Goal: Communication & Community: Answer question/provide support

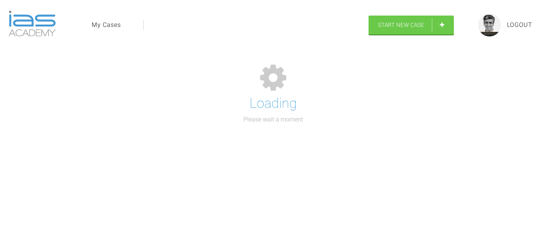
select select "English"
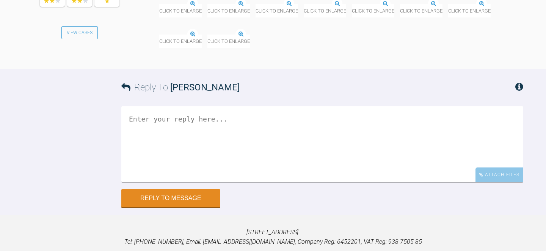
scroll to position [6478, 0]
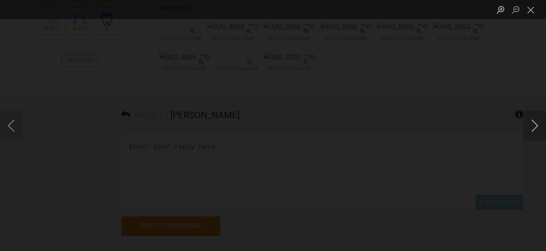
click at [535, 127] on button "Next image" at bounding box center [534, 125] width 23 height 30
click at [11, 123] on button "Previous image" at bounding box center [11, 125] width 23 height 30
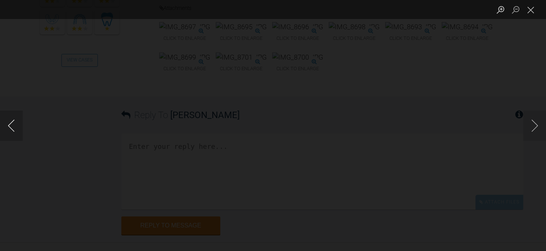
click at [11, 123] on button "Previous image" at bounding box center [11, 125] width 23 height 30
click at [535, 125] on button "Next image" at bounding box center [534, 125] width 23 height 30
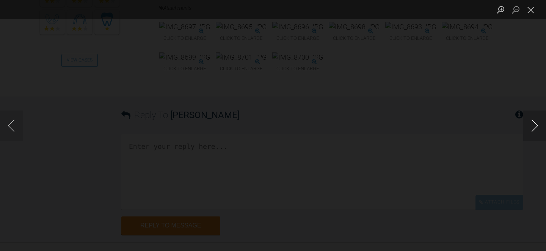
click at [535, 125] on button "Next image" at bounding box center [534, 125] width 23 height 30
click at [536, 125] on button "Next image" at bounding box center [534, 125] width 23 height 30
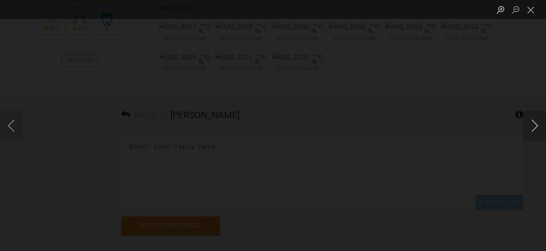
click at [536, 125] on button "Next image" at bounding box center [534, 125] width 23 height 30
click at [532, 6] on button "Close lightbox" at bounding box center [530, 9] width 15 height 13
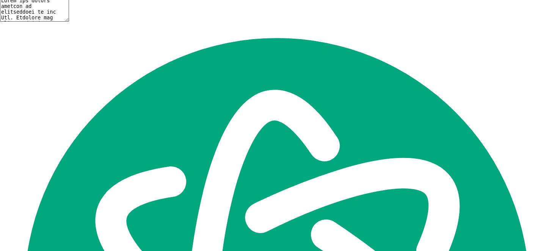
scroll to position [7184, 0]
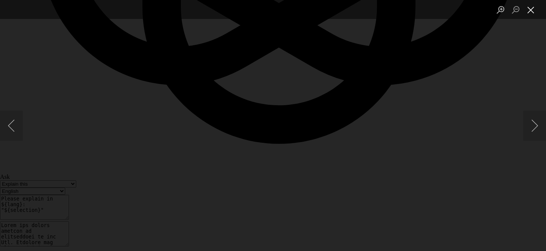
click at [532, 9] on button "Close lightbox" at bounding box center [530, 9] width 15 height 13
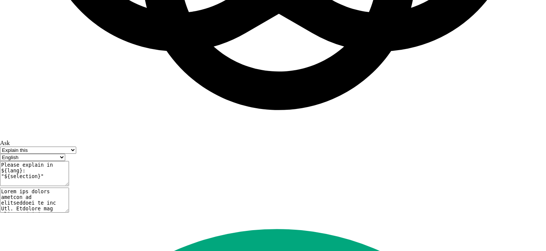
scroll to position [7222, 0]
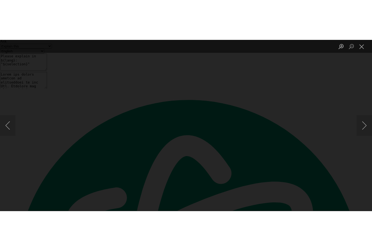
scroll to position [7359, 0]
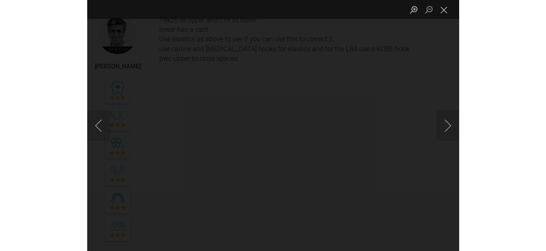
scroll to position [124, 0]
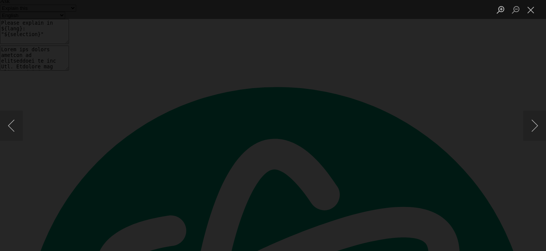
click at [533, 126] on button "Next image" at bounding box center [534, 125] width 23 height 30
click at [533, 11] on button "Close lightbox" at bounding box center [530, 9] width 15 height 13
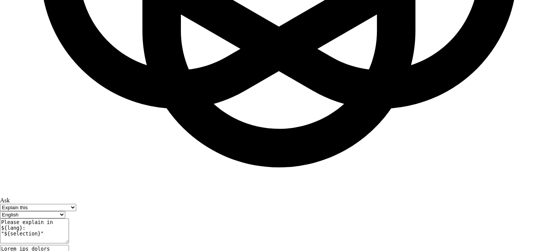
scroll to position [7179, 0]
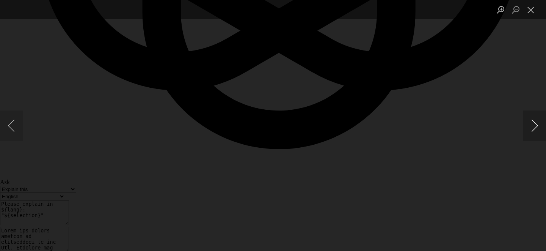
click at [535, 118] on button "Next image" at bounding box center [534, 125] width 23 height 30
click at [535, 124] on button "Next image" at bounding box center [534, 125] width 23 height 30
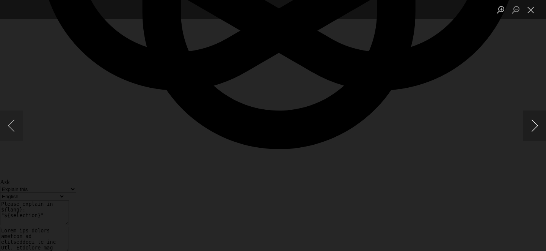
click at [535, 124] on button "Next image" at bounding box center [534, 125] width 23 height 30
click at [530, 9] on button "Close lightbox" at bounding box center [530, 9] width 15 height 13
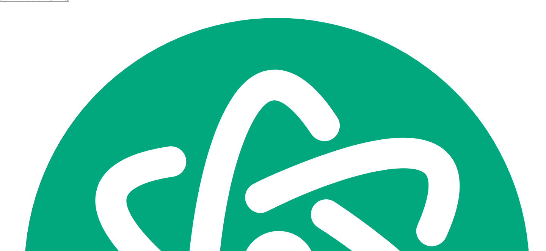
scroll to position [7447, 0]
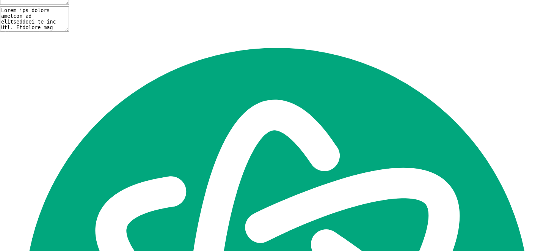
scroll to position [7580, 0]
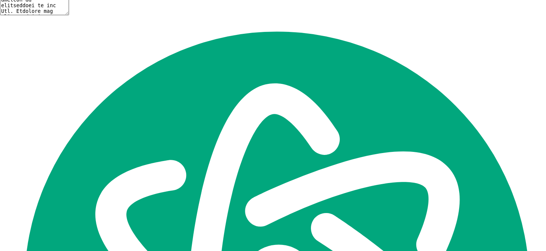
type input "C:\fakepath\68cc2d0cc48d967f020c8891.jpeg"
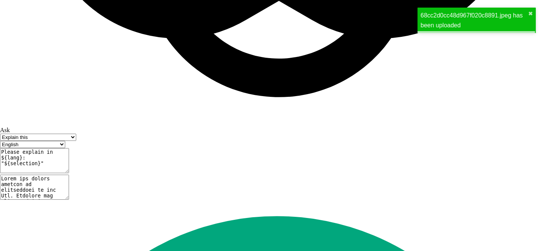
scroll to position [7444, 0]
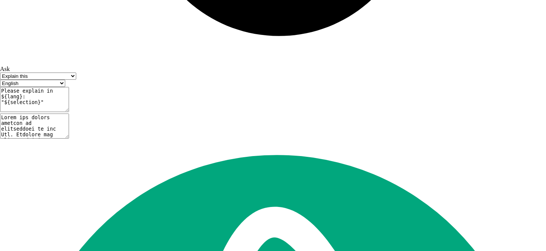
scroll to position [7488, 0]
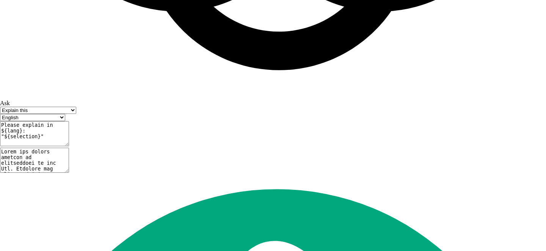
scroll to position [7450, 0]
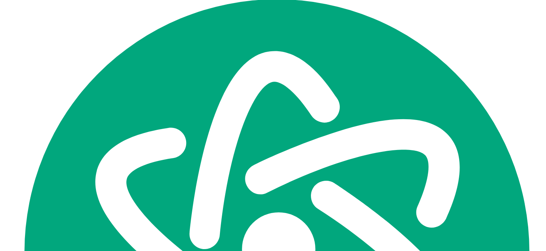
type textarea "elastic U3 - l4- l5 - u6 on right left side is ok check arches co-ordinated"
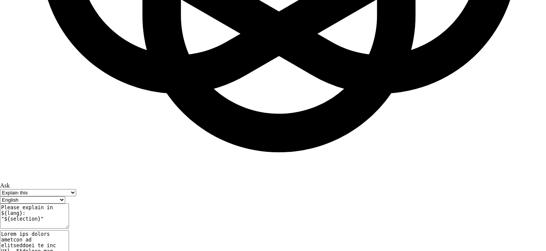
scroll to position [7629, 0]
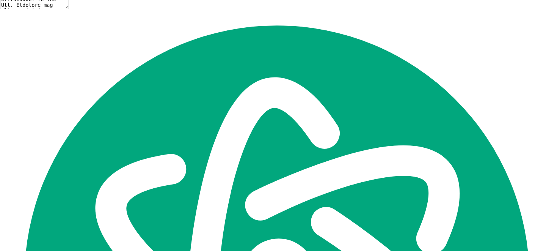
scroll to position [7856, 0]
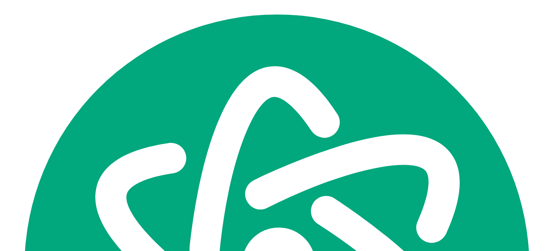
type textarea "the elastics goes under the LR4 and LR5 brackets"
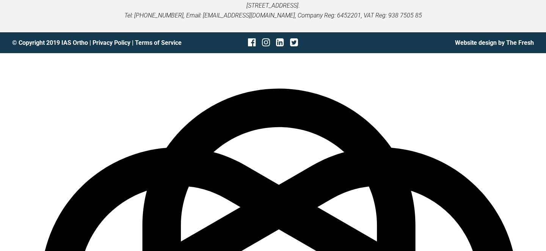
scroll to position [7434, 0]
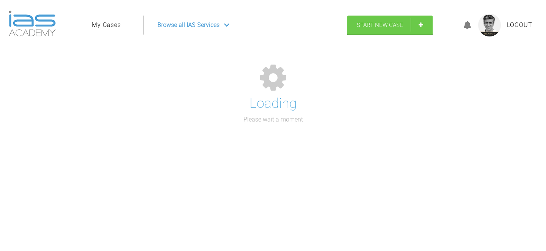
select select "English"
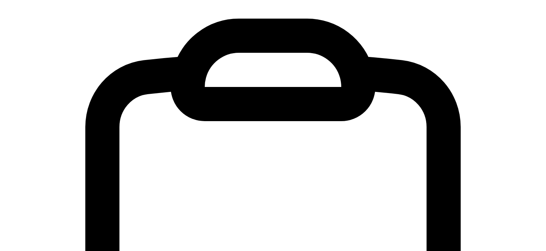
scroll to position [19012, 0]
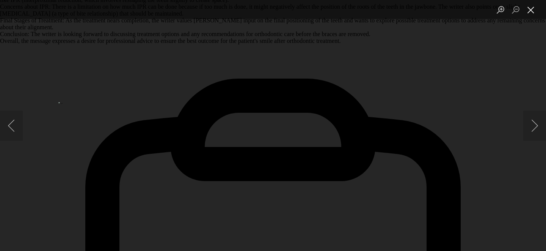
click at [532, 11] on button "Close lightbox" at bounding box center [530, 9] width 15 height 13
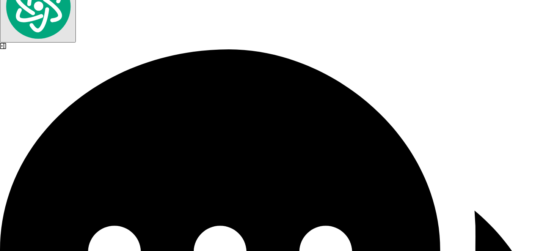
scroll to position [19713, 0]
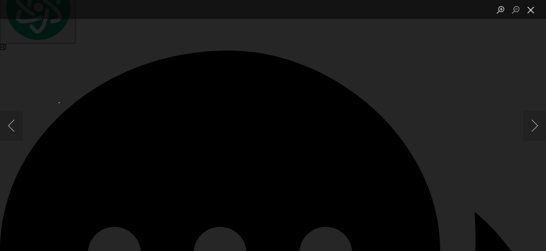
click at [535, 12] on button "Close lightbox" at bounding box center [530, 9] width 15 height 13
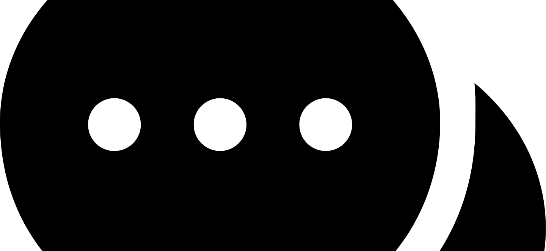
scroll to position [19851, 0]
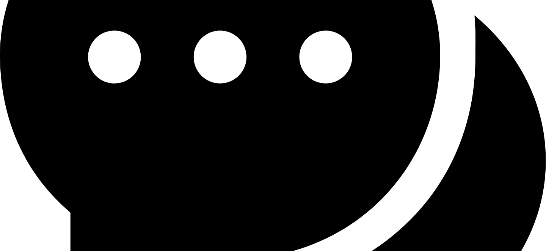
scroll to position [19912, 0]
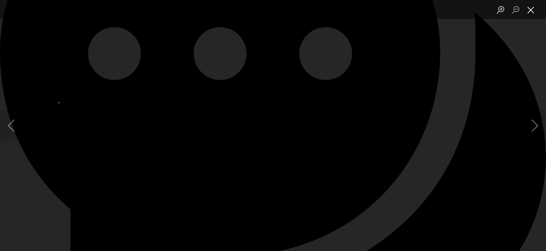
click at [533, 11] on button "Close lightbox" at bounding box center [530, 9] width 15 height 13
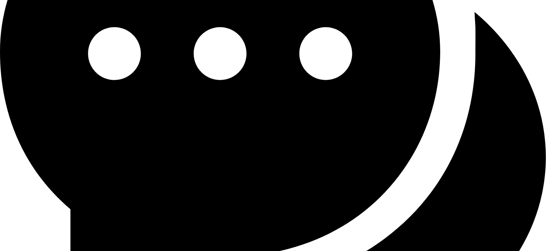
type textarea "u 19x25 ss Lower 018 ss - coordinate arches gentle pwc - stretch it so you have…"
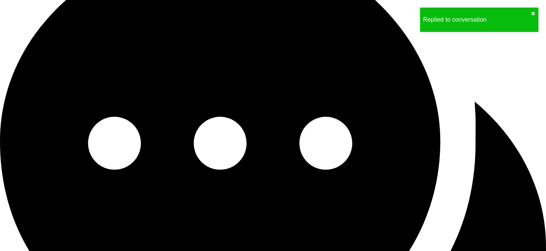
scroll to position [20111, 0]
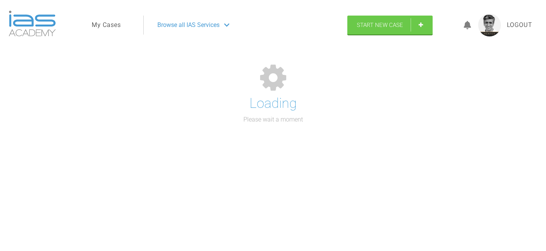
select select "English"
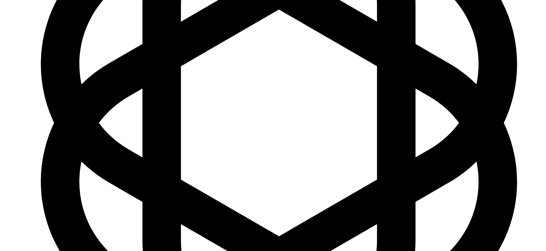
scroll to position [12055, 0]
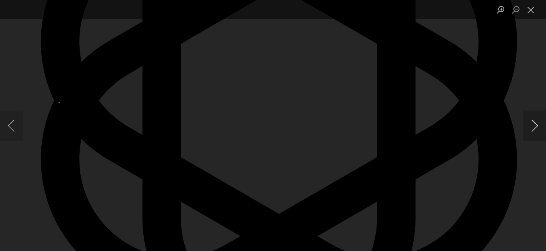
click at [534, 127] on button "Next image" at bounding box center [534, 125] width 23 height 30
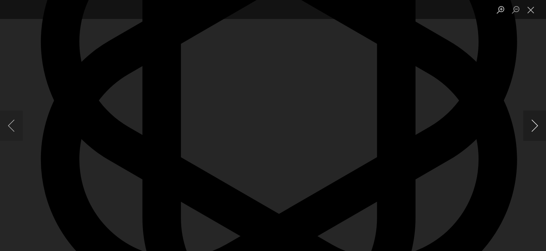
click at [534, 128] on button "Next image" at bounding box center [534, 125] width 23 height 30
click at [534, 129] on button "Next image" at bounding box center [534, 125] width 23 height 30
click at [533, 128] on button "Next image" at bounding box center [534, 125] width 23 height 30
click at [532, 127] on button "Next image" at bounding box center [534, 125] width 23 height 30
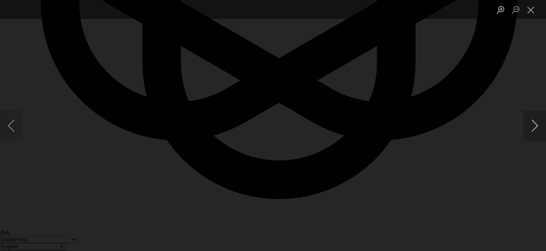
scroll to position [12214, 0]
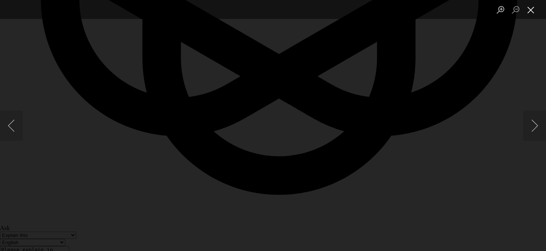
click at [532, 12] on button "Close lightbox" at bounding box center [530, 9] width 15 height 13
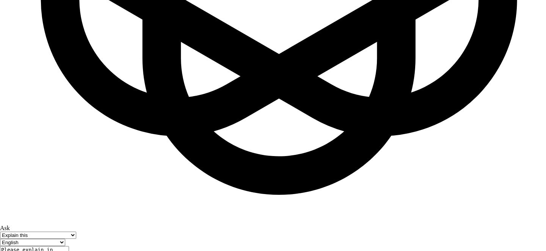
drag, startPoint x: 191, startPoint y: 202, endPoint x: 125, endPoint y: 203, distance: 66.4
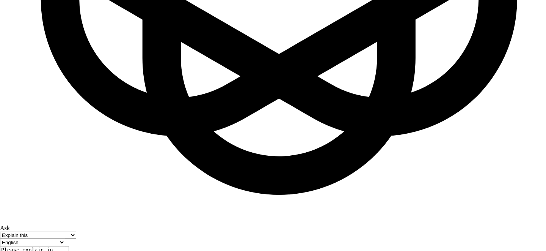
click at [0, 0] on span "in the" at bounding box center [0, 0] width 0 height 0
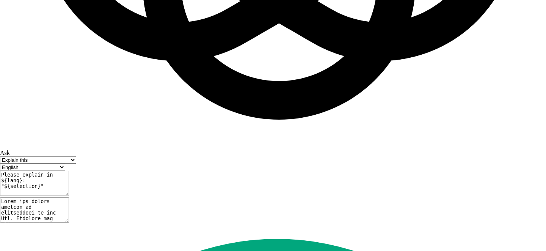
scroll to position [12300, 0]
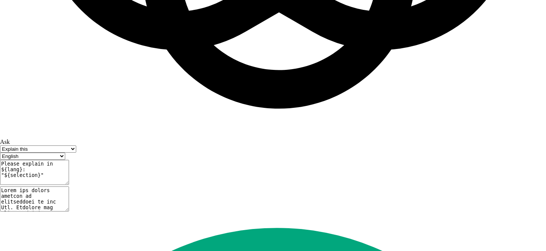
type textarea "It looks good close spaces upper, if it remains as it is and spaces closed then…"
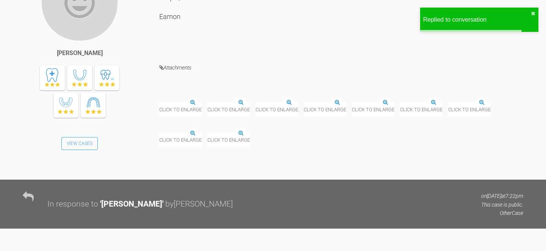
scroll to position [11343, 0]
